Goal: Task Accomplishment & Management: Manage account settings

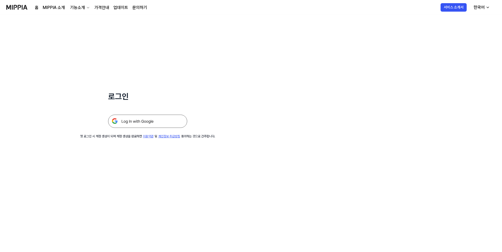
click at [180, 121] on img at bounding box center [147, 120] width 79 height 13
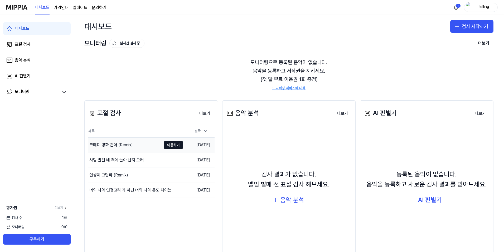
click at [138, 144] on div "코메디 영화 같아 (Remix)" at bounding box center [125, 144] width 74 height 15
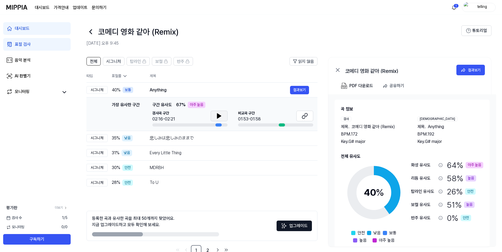
click at [218, 114] on icon at bounding box center [219, 115] width 4 height 5
click at [218, 114] on icon at bounding box center [218, 116] width 1 height 4
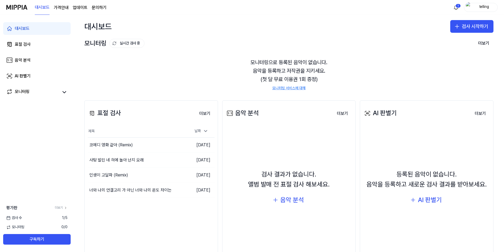
click at [13, 5] on img at bounding box center [16, 7] width 21 height 15
click at [473, 8] on div "telling" at bounding box center [481, 7] width 34 height 9
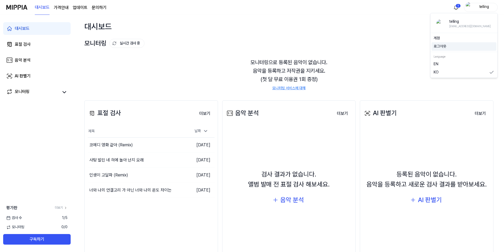
click at [449, 47] on button "로그아웃" at bounding box center [464, 46] width 61 height 5
